Goal: Information Seeking & Learning: Learn about a topic

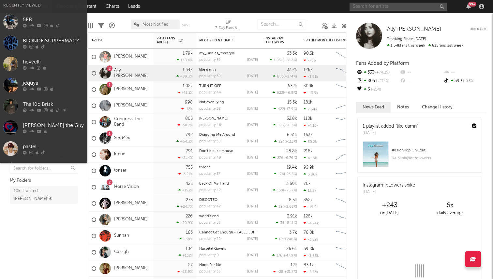
click at [362, 8] on input "text" at bounding box center [399, 7] width 98 height 8
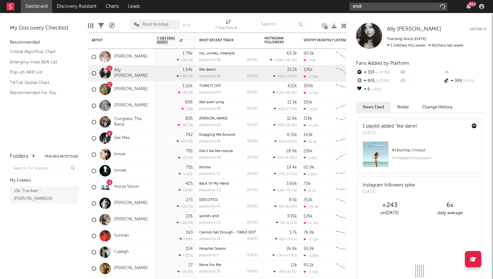
type input "endie"
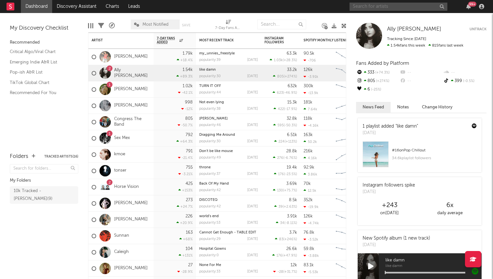
click at [357, 7] on input "text" at bounding box center [399, 7] width 98 height 8
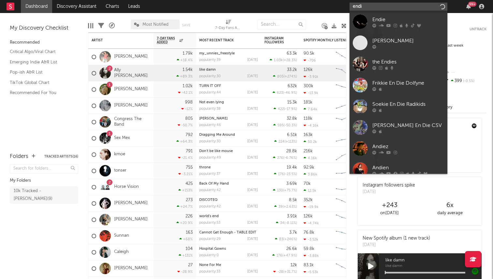
type input "endie"
click at [383, 22] on div "Endie" at bounding box center [408, 20] width 72 height 8
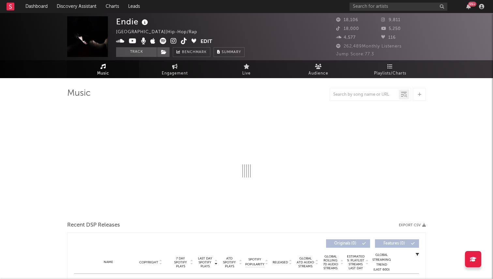
select select "6m"
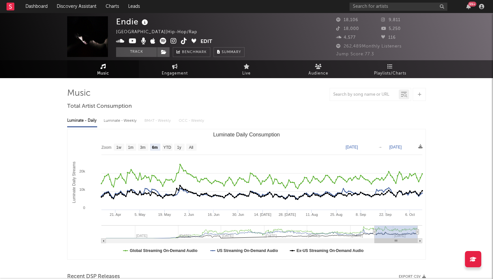
click at [126, 126] on div "Luminate - Weekly" at bounding box center [121, 120] width 34 height 11
select select "6m"
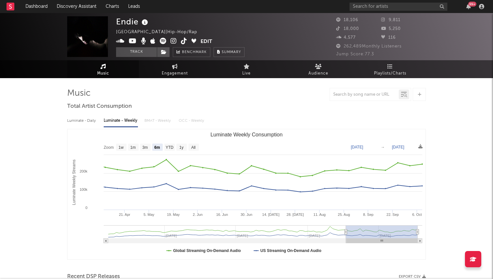
click at [75, 124] on div "Luminate - Daily" at bounding box center [82, 120] width 30 height 11
select select "6m"
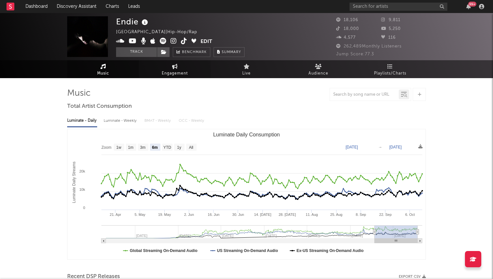
click at [159, 71] on link "Engagement" at bounding box center [175, 69] width 72 height 18
select select "1w"
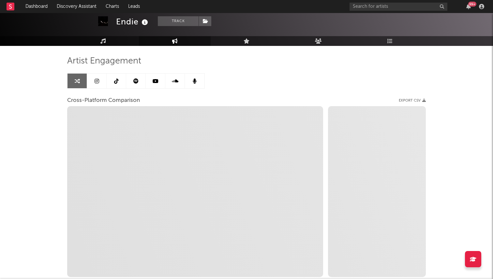
scroll to position [38, 0]
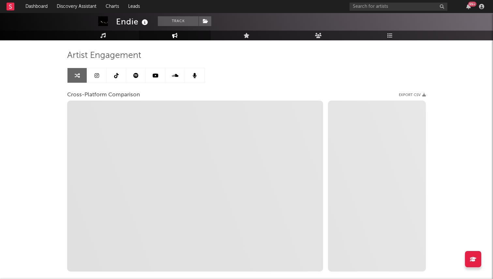
click at [123, 81] on link at bounding box center [117, 75] width 20 height 15
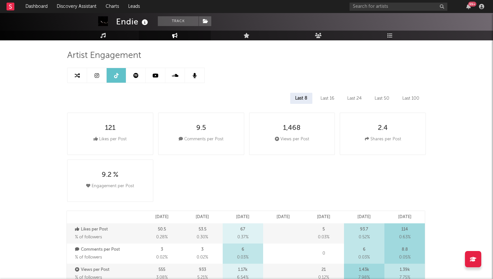
select select "6m"
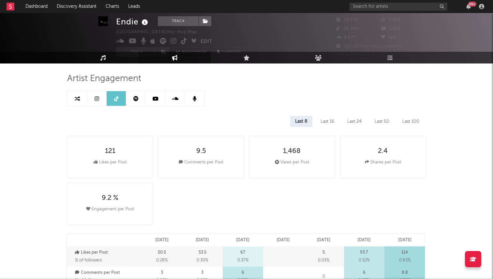
scroll to position [12, 0]
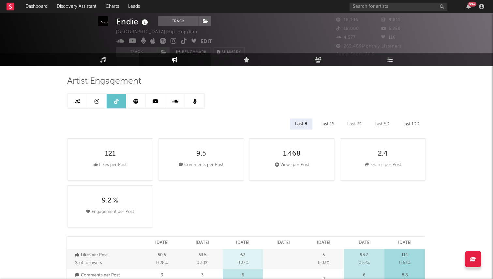
click at [79, 98] on link at bounding box center [78, 101] width 20 height 15
select select "1m"
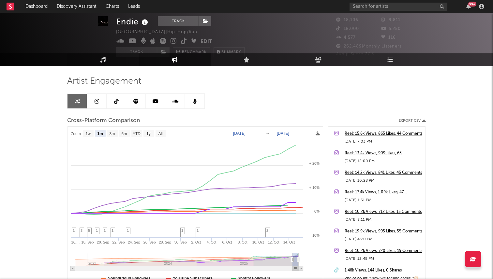
click at [124, 54] on link "Music" at bounding box center [103, 59] width 72 height 13
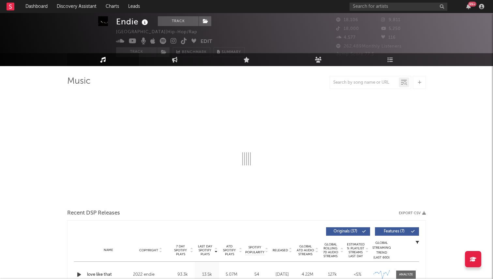
select select "6m"
